Goal: Task Accomplishment & Management: Use online tool/utility

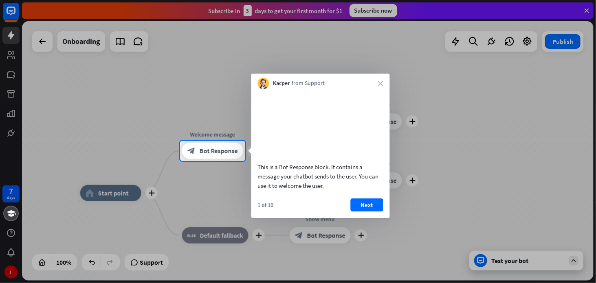
click at [543, 96] on div at bounding box center [298, 70] width 596 height 141
click at [382, 83] on icon "close" at bounding box center [380, 83] width 5 height 5
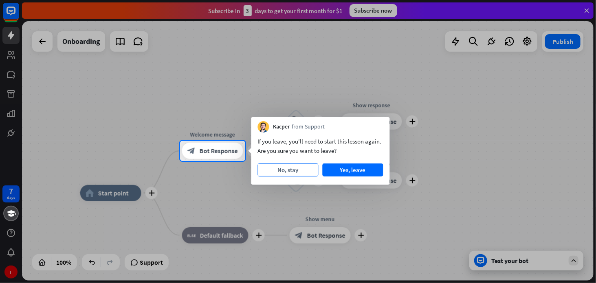
click at [302, 171] on button "No, stay" at bounding box center [288, 170] width 61 height 13
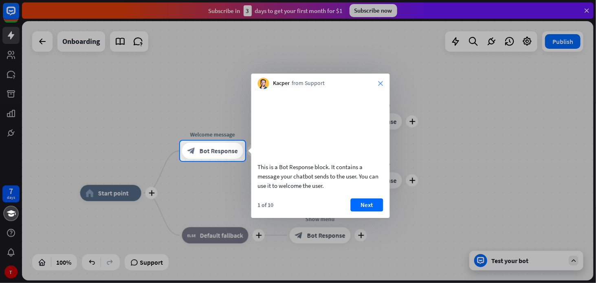
click at [380, 82] on icon "close" at bounding box center [380, 83] width 5 height 5
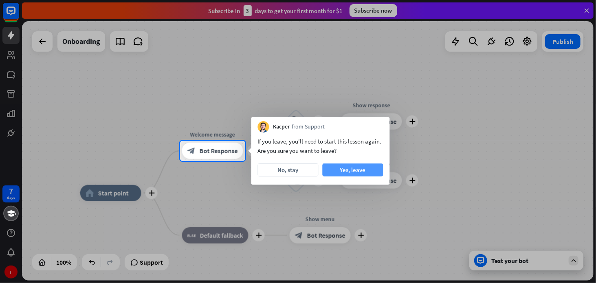
click at [365, 172] on button "Yes, leave" at bounding box center [353, 170] width 61 height 13
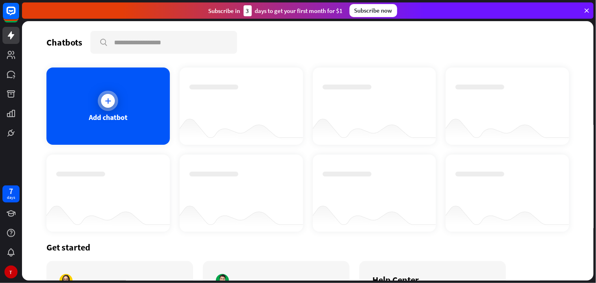
click at [112, 119] on div "Add chatbot" at bounding box center [108, 117] width 39 height 9
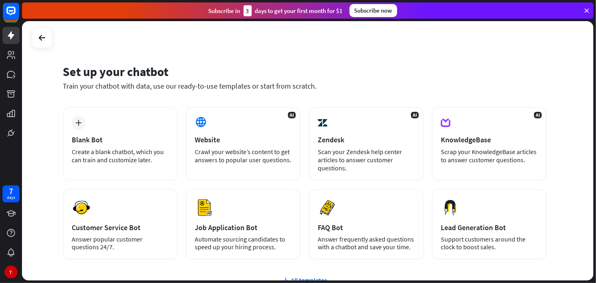
click at [112, 119] on div "plus Blank Bot Create a blank chatbot, which you can train and customize later." at bounding box center [120, 144] width 115 height 74
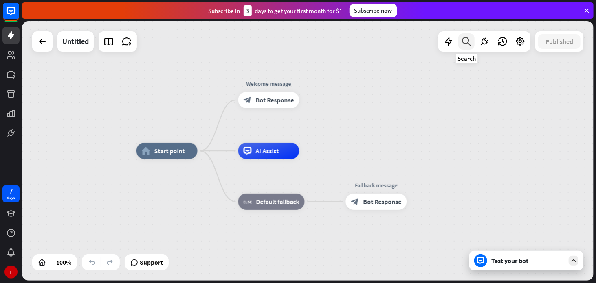
click at [460, 38] on div at bounding box center [466, 41] width 16 height 16
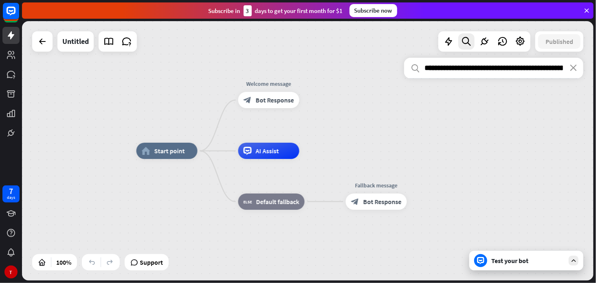
scroll to position [0, 38]
type input "**********"
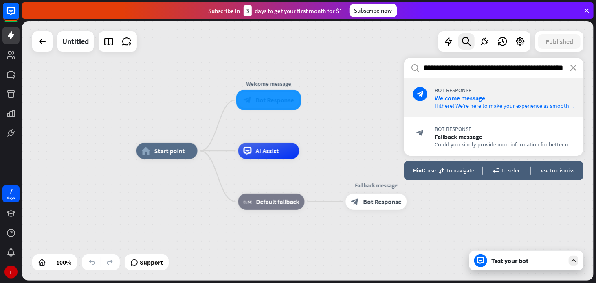
click at [589, 13] on icon at bounding box center [586, 10] width 7 height 7
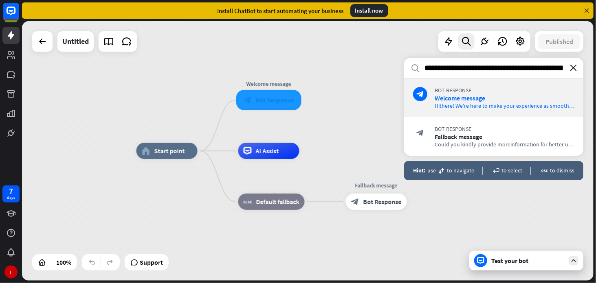
click at [575, 69] on icon "close" at bounding box center [573, 68] width 7 height 7
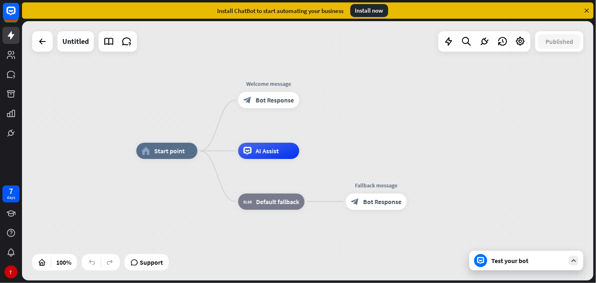
click at [587, 8] on icon at bounding box center [586, 10] width 7 height 7
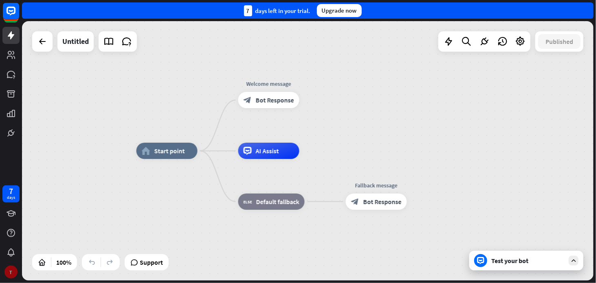
click at [13, 275] on div "T" at bounding box center [10, 272] width 13 height 13
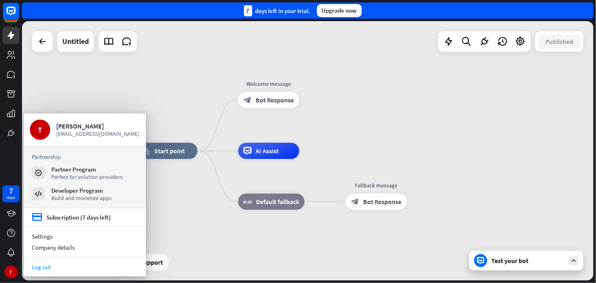
click at [45, 266] on link "Log out" at bounding box center [85, 267] width 122 height 11
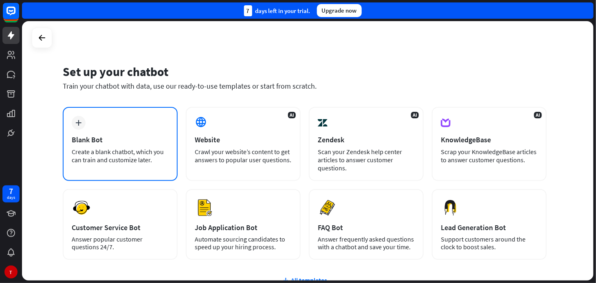
click at [86, 134] on div "plus Blank Bot Create a blank chatbot, which you can train and customize later." at bounding box center [120, 144] width 115 height 74
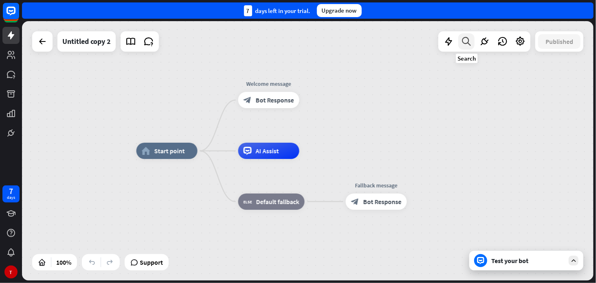
click at [466, 38] on icon at bounding box center [466, 41] width 11 height 11
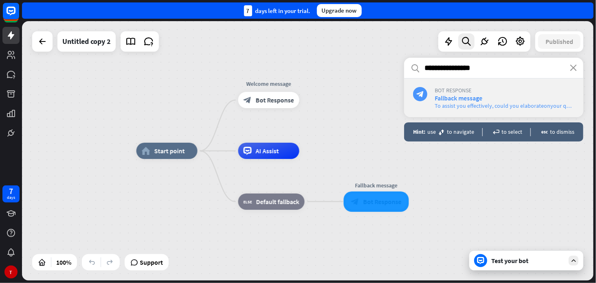
type input "**********"
click at [473, 106] on span "To assist you effectively, could you elaborate on your query?" at bounding box center [507, 105] width 145 height 7
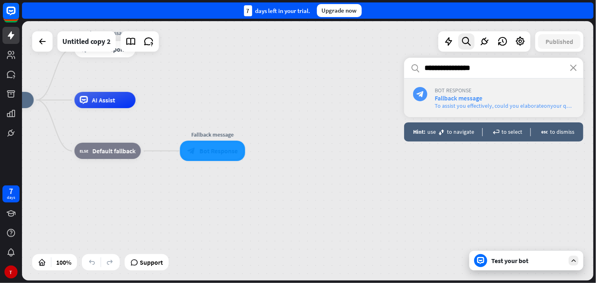
click at [473, 106] on span "To assist you effectively, could you elaborate on your query?" at bounding box center [507, 105] width 145 height 7
click at [419, 94] on icon "block_bot_response" at bounding box center [420, 94] width 8 height 8
click at [7, 270] on div "T" at bounding box center [10, 272] width 13 height 13
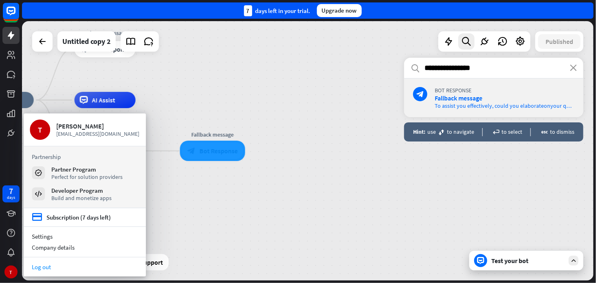
click at [44, 271] on link "Log out" at bounding box center [85, 267] width 122 height 11
